Goal: Task Accomplishment & Management: Manage account settings

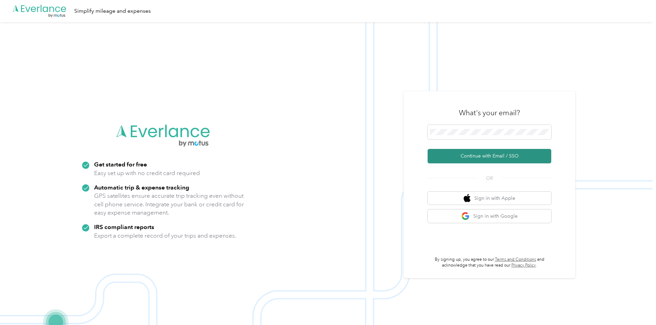
click at [486, 156] on button "Continue with Email / SSO" at bounding box center [490, 156] width 124 height 14
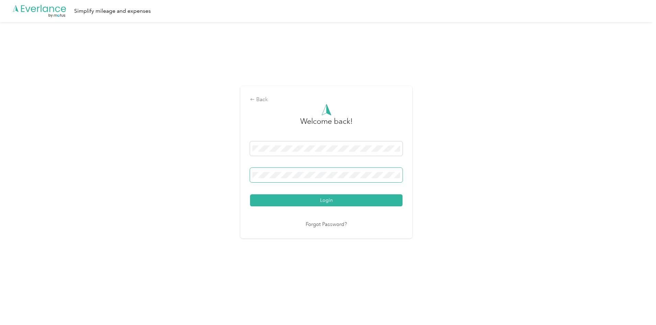
click at [323, 181] on span at bounding box center [326, 175] width 152 height 14
click at [327, 197] on button "Login" at bounding box center [326, 200] width 152 height 12
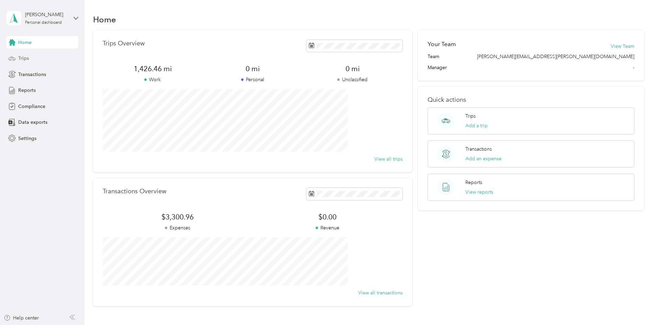
click at [22, 55] on span "Trips" at bounding box center [23, 58] width 11 height 7
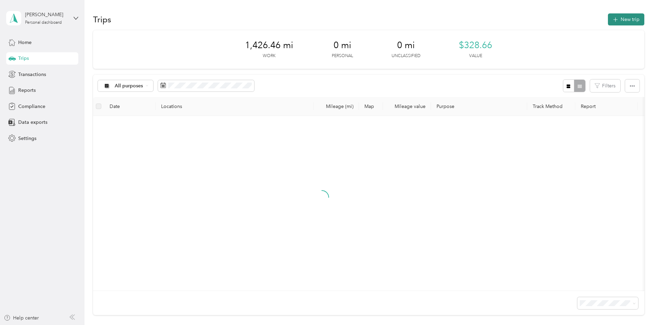
click at [611, 18] on icon "button" at bounding box center [615, 20] width 8 height 8
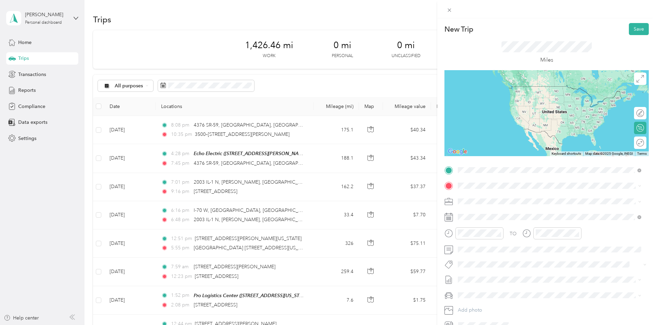
click at [499, 212] on span "[STREET_ADDRESS][PERSON_NAME][US_STATE]" at bounding box center [524, 209] width 107 height 6
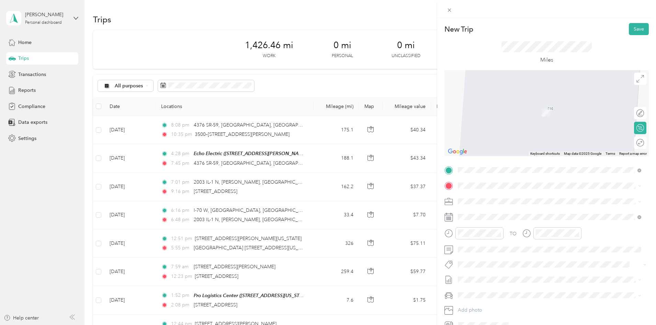
click at [509, 142] on div at bounding box center [546, 113] width 204 height 86
click at [490, 189] on span at bounding box center [551, 185] width 193 height 11
click at [496, 214] on strong "Echo Electric" at bounding box center [510, 213] width 30 height 6
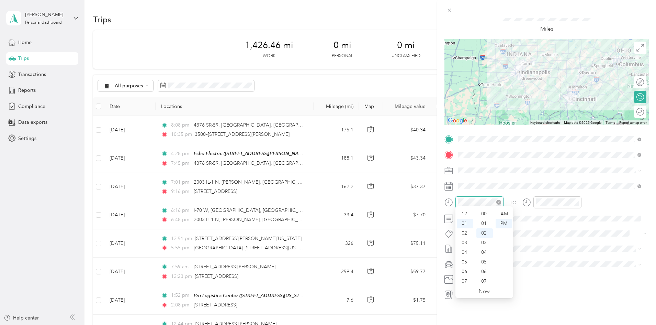
scroll to position [19, 0]
click at [470, 175] on div "TO Add photo" at bounding box center [546, 217] width 204 height 166
click at [488, 243] on div "30" at bounding box center [490, 245] width 9 height 9
click at [465, 256] on div "09" at bounding box center [465, 259] width 16 height 10
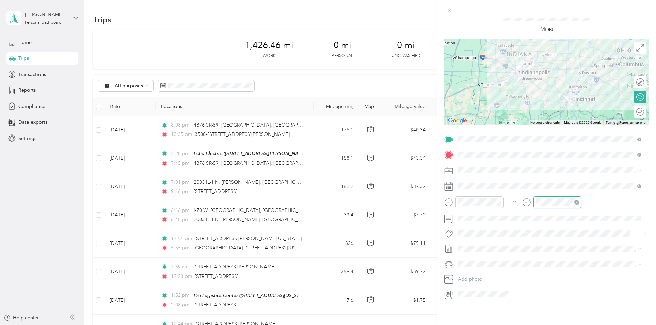
scroll to position [19, 0]
click at [583, 212] on div "AM" at bounding box center [582, 214] width 16 height 10
click at [546, 276] on div "11" at bounding box center [543, 278] width 16 height 10
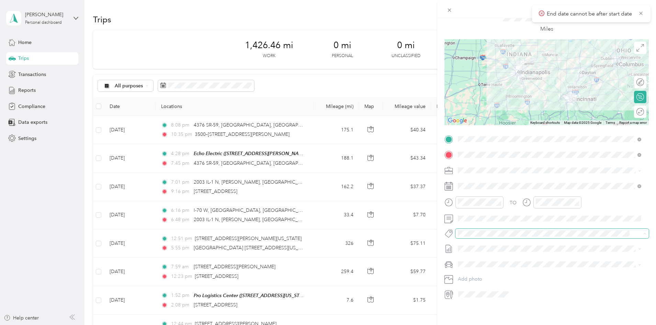
click at [518, 233] on span at bounding box center [546, 233] width 182 height 7
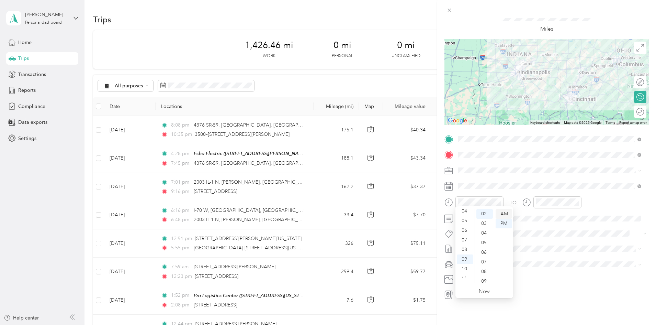
click at [509, 214] on div "AM" at bounding box center [504, 214] width 16 height 10
click at [519, 177] on div "TO Add photo" at bounding box center [546, 217] width 204 height 166
click at [578, 214] on div "AM" at bounding box center [582, 214] width 16 height 10
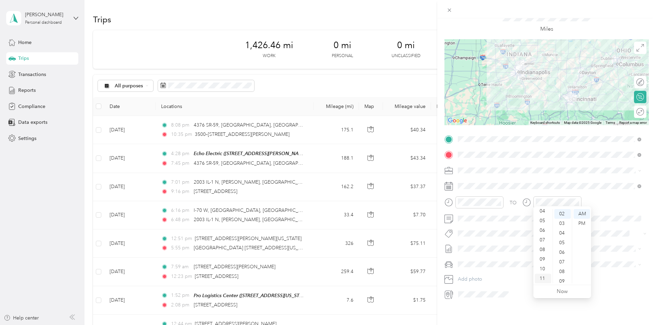
click at [546, 275] on div "11" at bounding box center [543, 278] width 16 height 10
click at [533, 305] on div "New Trip Save This trip cannot be edited because it is either under review, app…" at bounding box center [546, 180] width 219 height 325
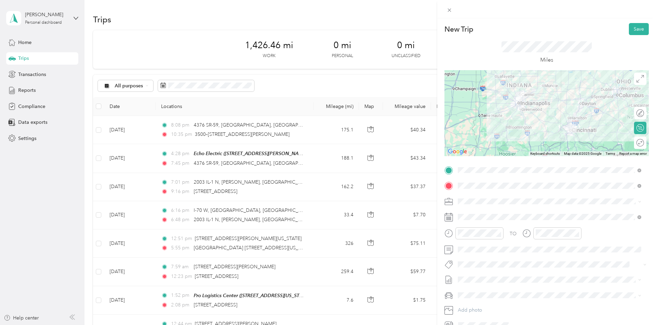
click at [637, 23] on div "New Trip Save This trip cannot be edited because it is either under review, app…" at bounding box center [546, 180] width 219 height 325
click at [634, 33] on button "Save" at bounding box center [639, 29] width 20 height 12
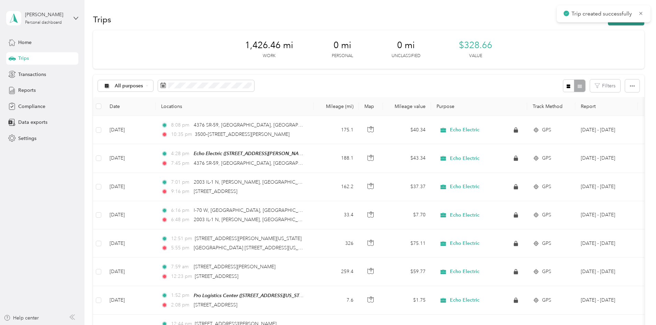
click at [608, 23] on button "New trip" at bounding box center [626, 19] width 36 height 12
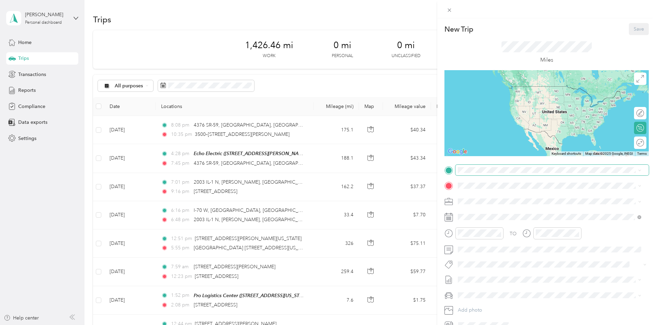
click at [493, 166] on span at bounding box center [551, 170] width 193 height 11
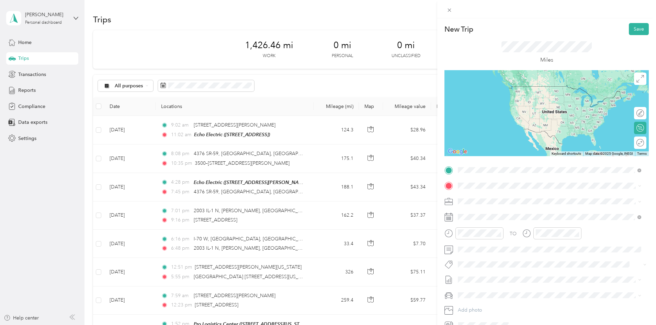
click at [511, 199] on strong "Echo Electric" at bounding box center [510, 198] width 30 height 6
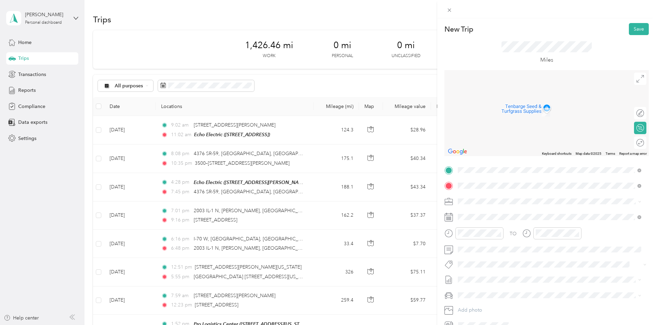
click at [506, 212] on span "[STREET_ADDRESS][PERSON_NAME][US_STATE]" at bounding box center [524, 210] width 107 height 6
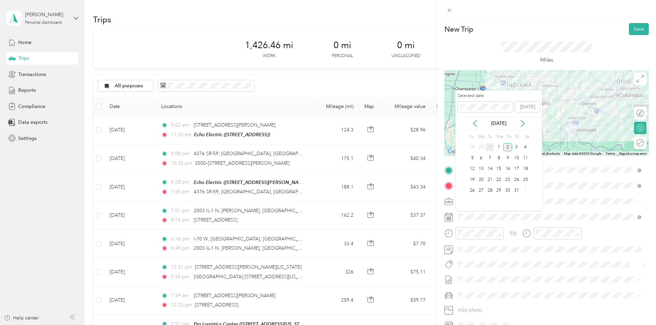
click at [489, 146] on div "30" at bounding box center [490, 147] width 9 height 9
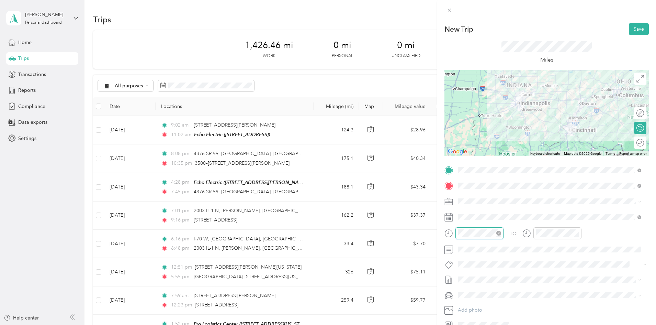
scroll to position [29, 0]
click at [467, 158] on div "03" at bounding box center [465, 161] width 16 height 10
drag, startPoint x: 505, startPoint y: 240, endPoint x: 509, endPoint y: 238, distance: 4.9
click at [505, 239] on div "TO" at bounding box center [546, 235] width 204 height 17
click at [543, 180] on div "05" at bounding box center [543, 180] width 16 height 10
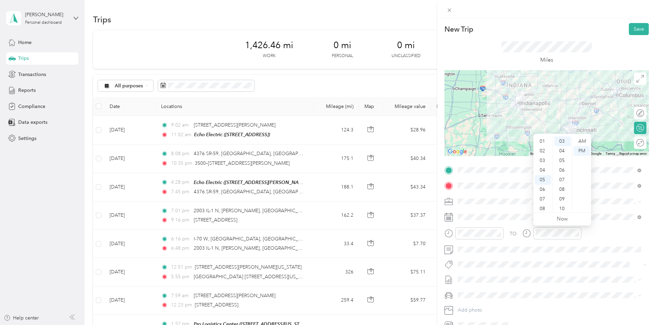
scroll to position [41, 0]
click at [553, 267] on span at bounding box center [551, 264] width 193 height 10
click at [633, 27] on button "Save" at bounding box center [639, 29] width 20 height 12
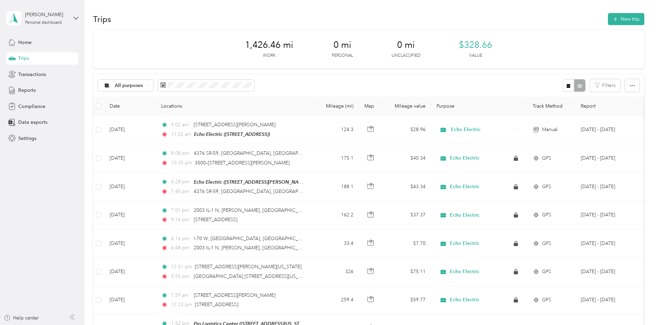
scroll to position [0, 0]
click at [29, 84] on div "Reports" at bounding box center [42, 90] width 72 height 12
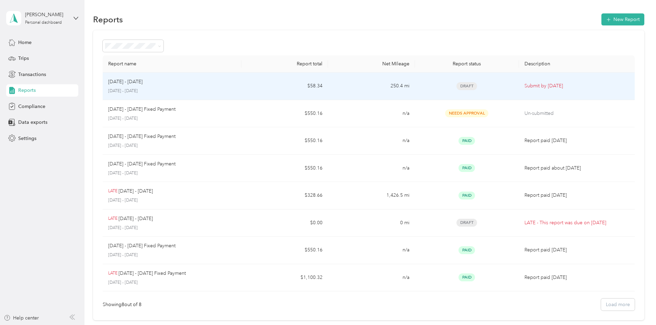
click at [347, 93] on td "250.4 mi" at bounding box center [371, 85] width 87 height 27
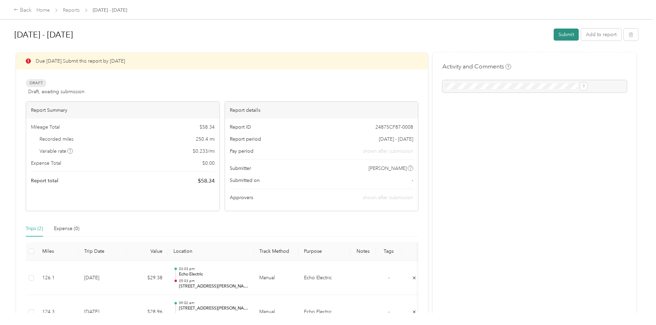
click at [554, 33] on button "Submit" at bounding box center [566, 35] width 25 height 12
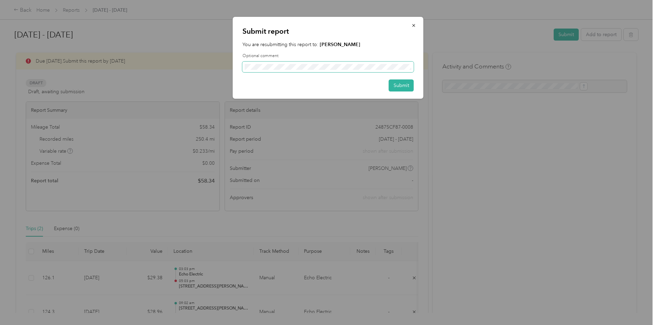
scroll to position [0, 150]
click at [406, 87] on button "Submit" at bounding box center [401, 85] width 25 height 12
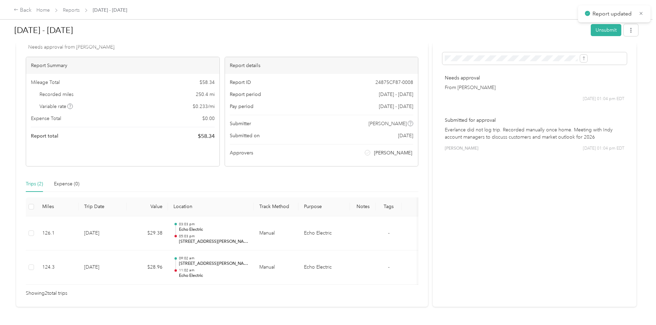
scroll to position [0, 0]
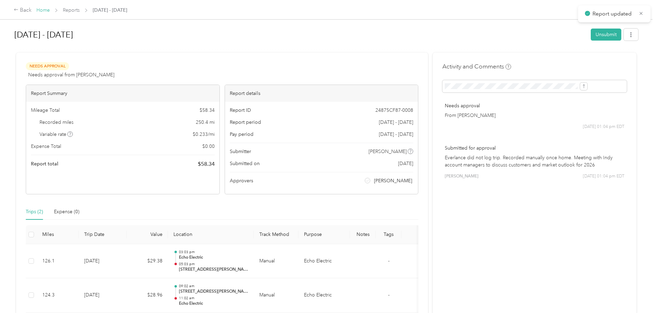
click at [50, 10] on link "Home" at bounding box center [42, 10] width 13 height 6
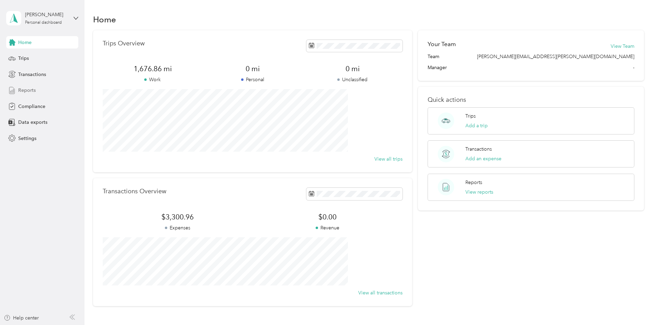
click at [31, 92] on span "Reports" at bounding box center [27, 90] width 18 height 7
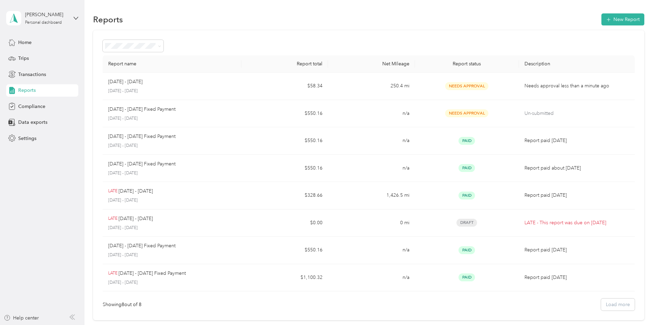
click at [34, 99] on div "Home Trips Transactions Reports Compliance Data exports Settings" at bounding box center [42, 90] width 72 height 108
